Goal: Task Accomplishment & Management: Manage account settings

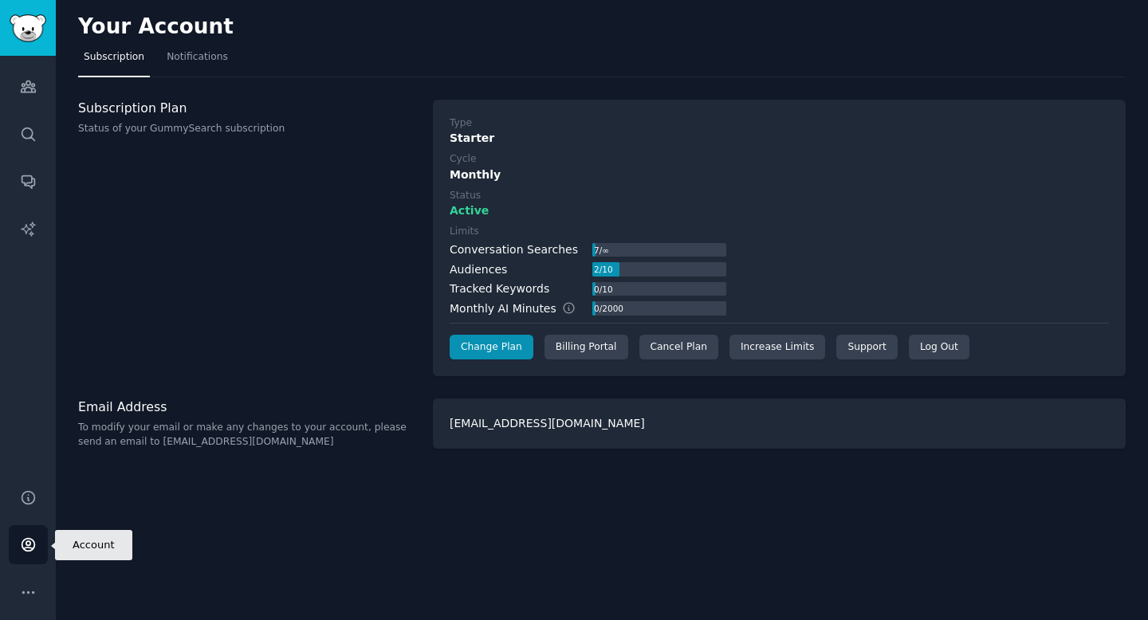
click at [33, 538] on icon "Sidebar" at bounding box center [28, 545] width 17 height 17
click at [27, 594] on icon "Sidebar" at bounding box center [28, 593] width 17 height 17
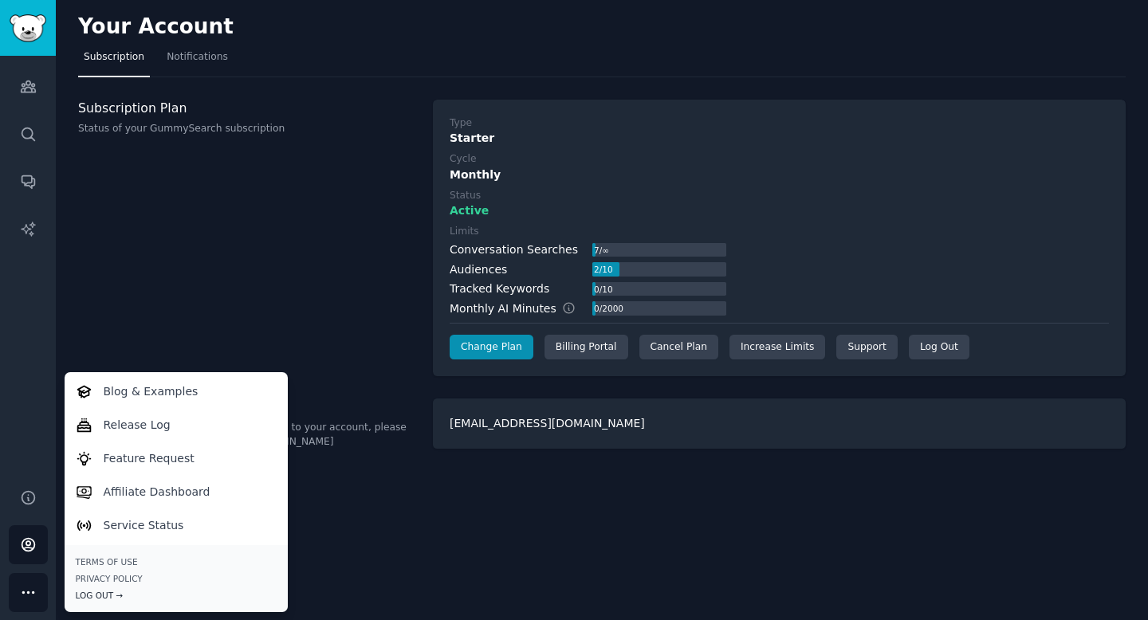
click at [109, 595] on div "Log Out →" at bounding box center [176, 595] width 201 height 11
